Goal: Navigation & Orientation: Find specific page/section

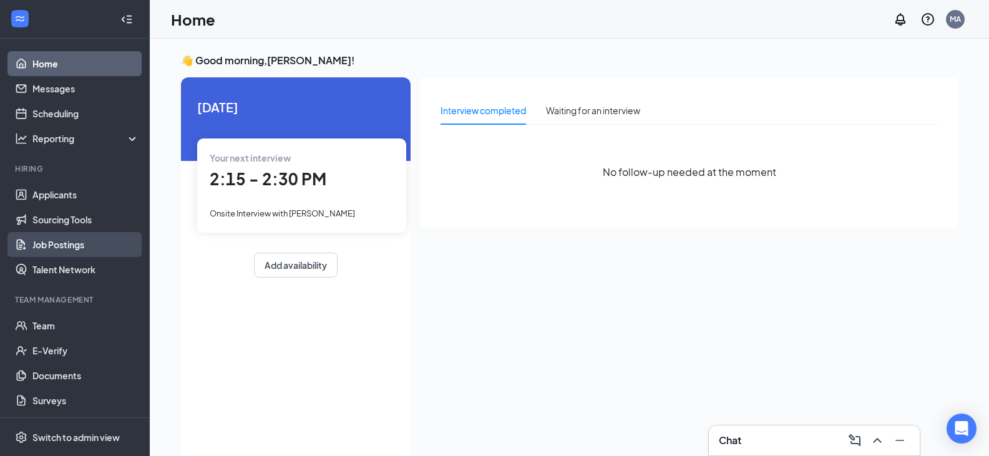
click at [61, 239] on link "Job Postings" at bounding box center [85, 244] width 107 height 25
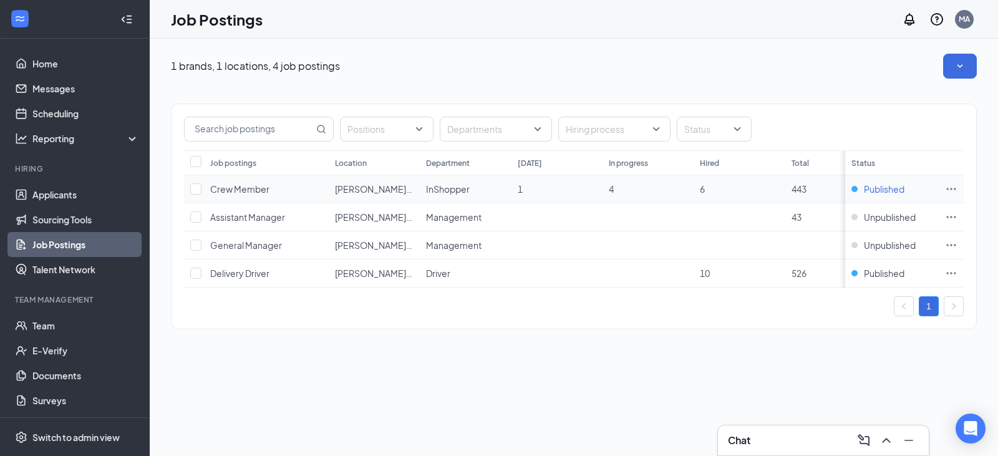
click at [885, 187] on span "Published" at bounding box center [884, 189] width 41 height 12
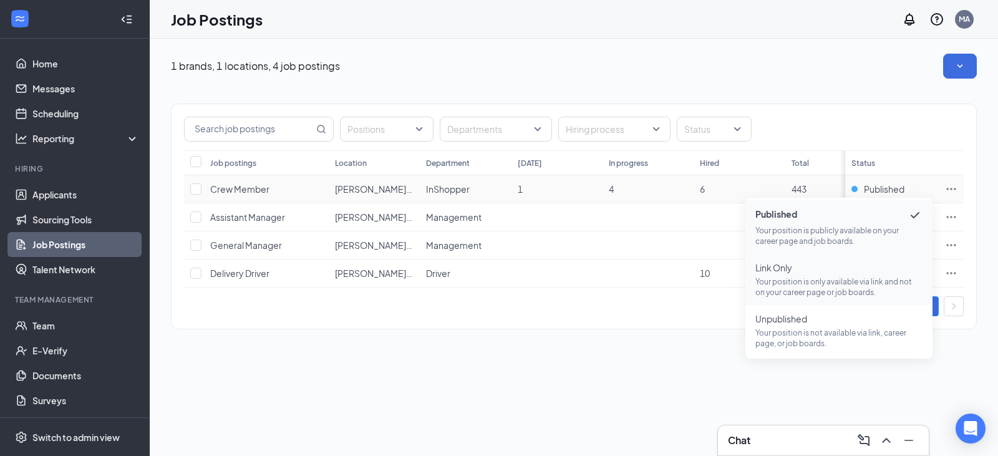
click at [807, 280] on p "Your position is only available via link and not on your career page or job boa…" at bounding box center [839, 286] width 167 height 21
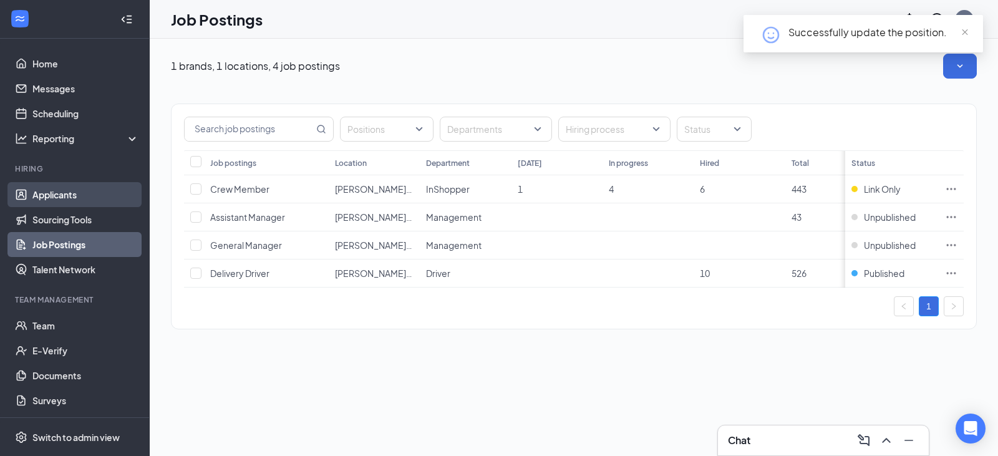
click at [64, 198] on link "Applicants" at bounding box center [85, 194] width 107 height 25
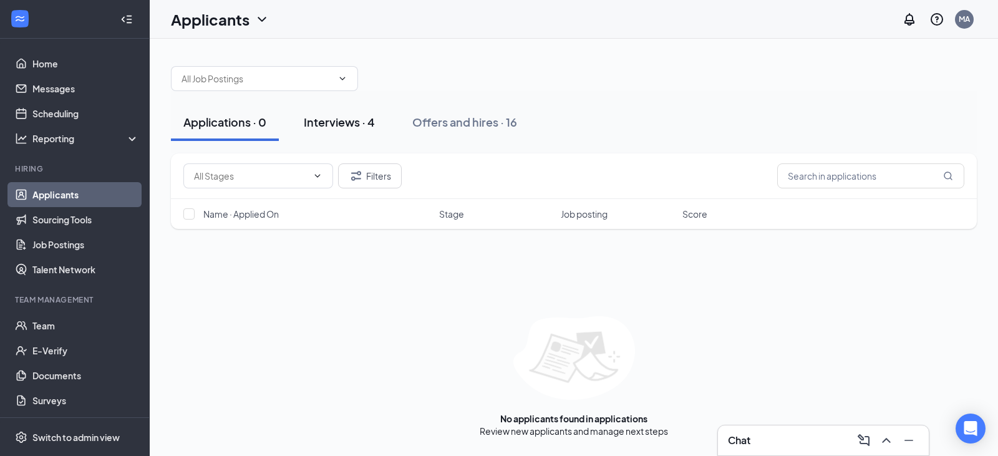
click at [338, 127] on div "Interviews · 4" at bounding box center [339, 122] width 71 height 16
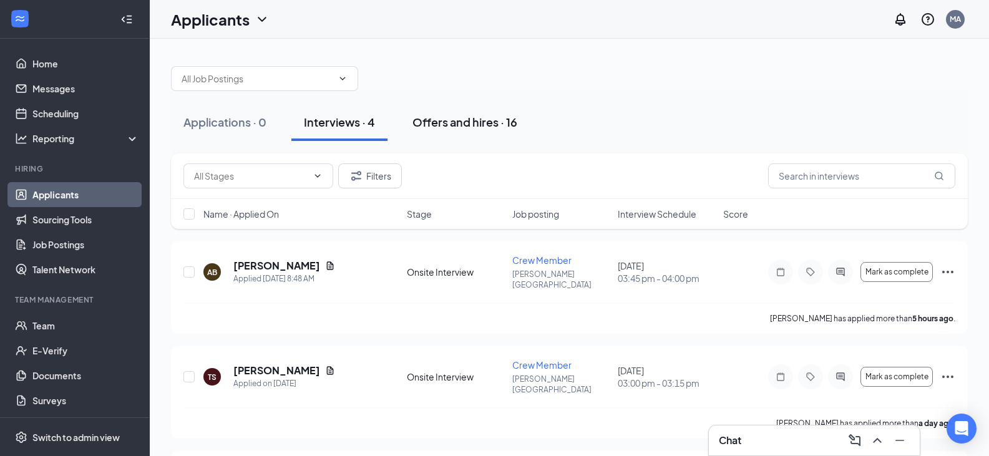
click at [488, 128] on div "Offers and hires · 16" at bounding box center [464, 122] width 105 height 16
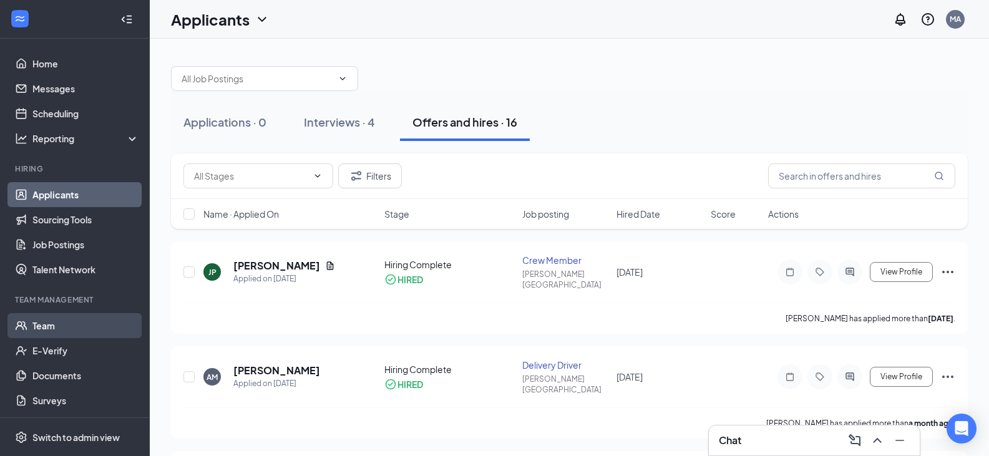
click at [49, 326] on link "Team" at bounding box center [85, 325] width 107 height 25
